Goal: Transaction & Acquisition: Obtain resource

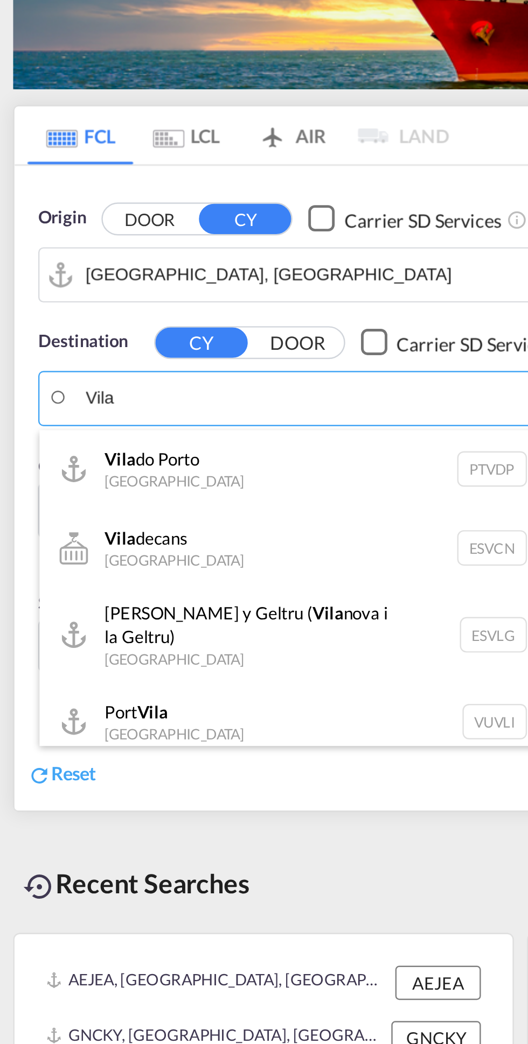
click at [139, 367] on div "[GEOGRAPHIC_DATA] VUVLI" at bounding box center [118, 369] width 205 height 32
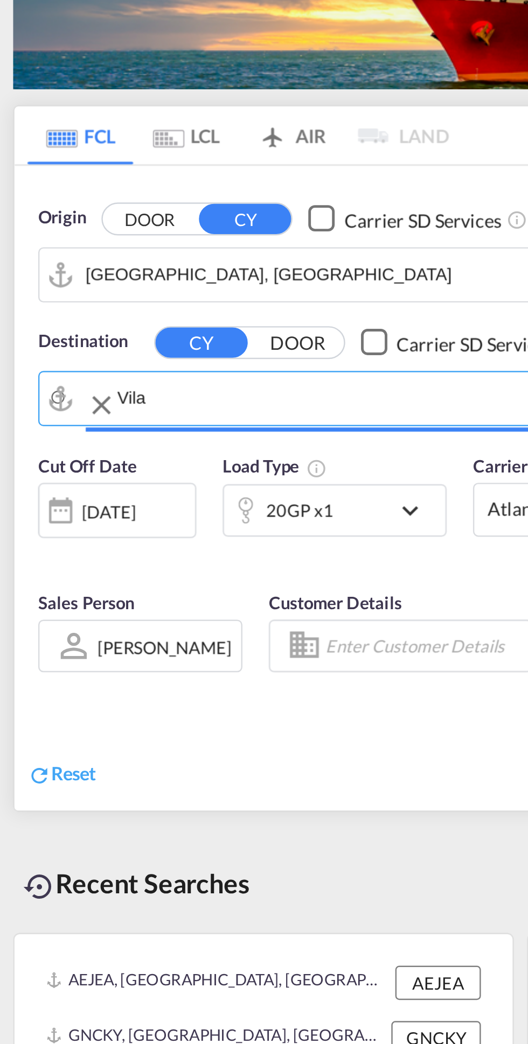
type input "[GEOGRAPHIC_DATA], [GEOGRAPHIC_DATA]"
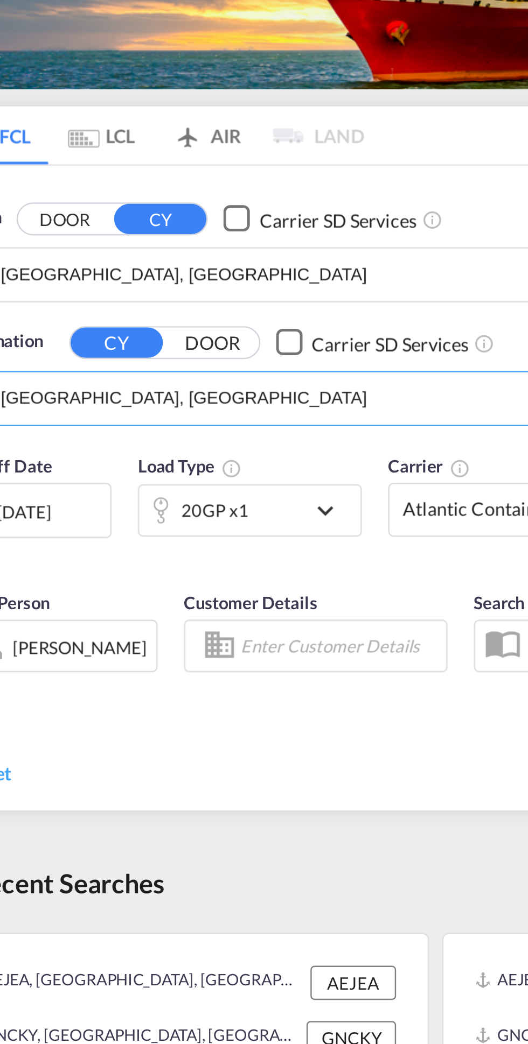
click at [55, 282] on div "[DATE]" at bounding box center [44, 283] width 22 height 10
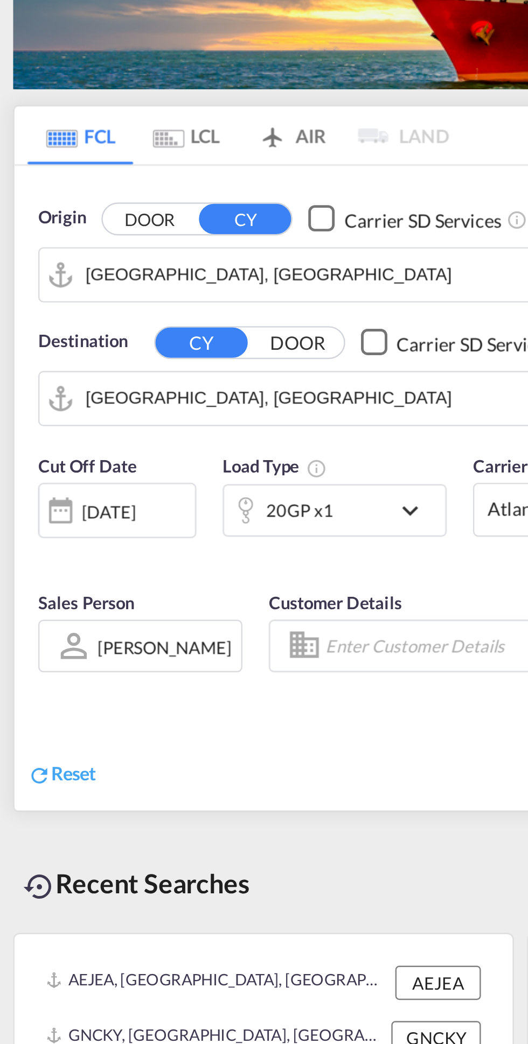
click at [406, 389] on button "Schedule Search" at bounding box center [414, 390] width 65 height 19
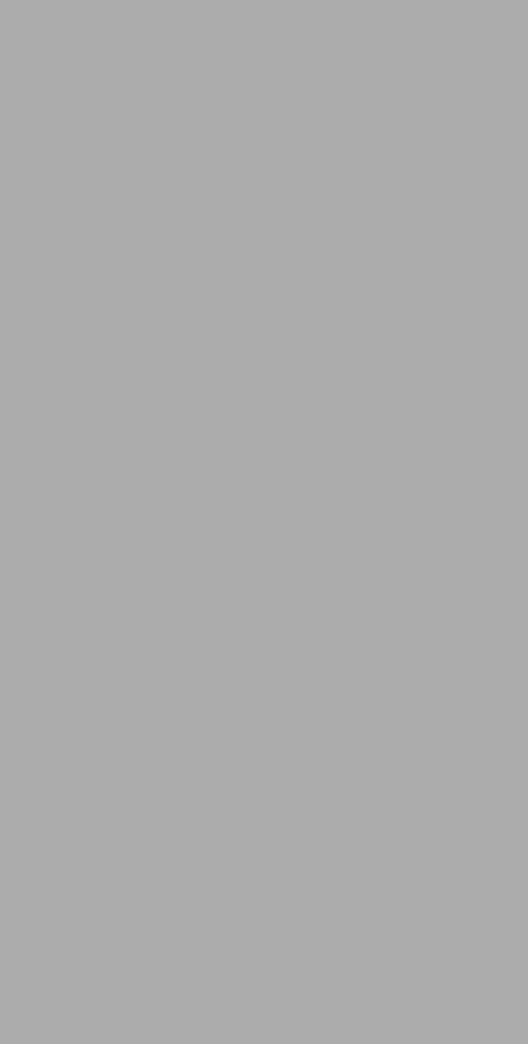
click at [62, 561] on div at bounding box center [264, 522] width 528 height 1044
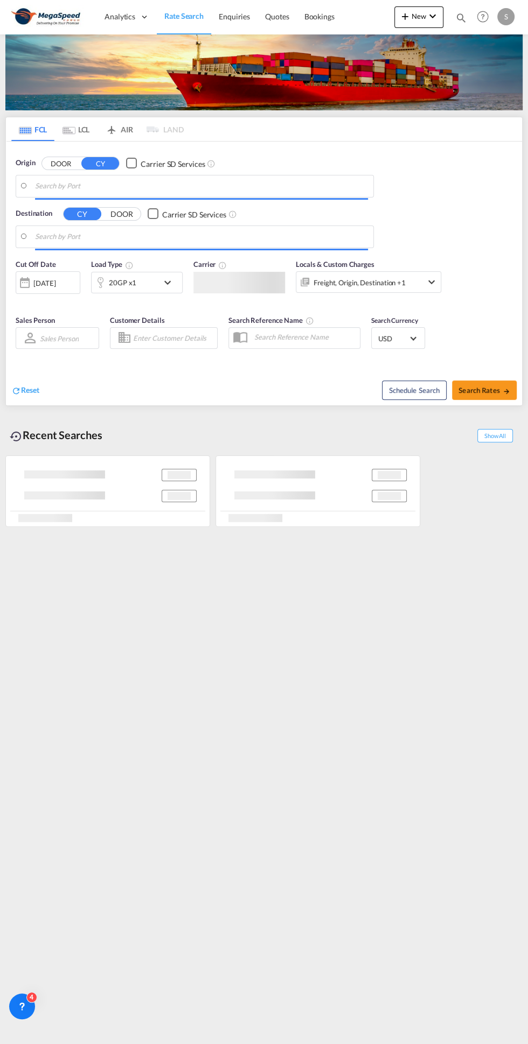
type input "[GEOGRAPHIC_DATA], [GEOGRAPHIC_DATA]"
type input "Conakry, GNCKY"
